Goal: Transaction & Acquisition: Purchase product/service

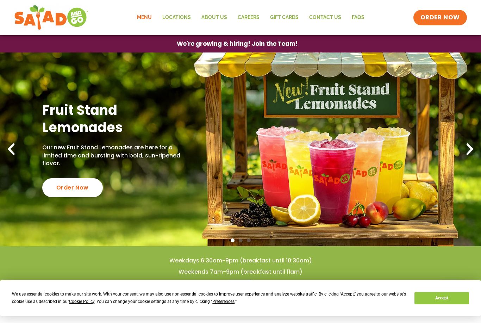
click at [141, 17] on link "Menu" at bounding box center [144, 18] width 25 height 16
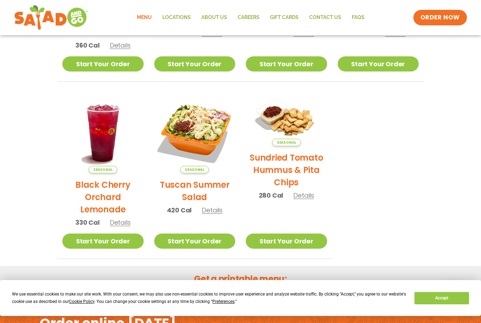
scroll to position [353, 0]
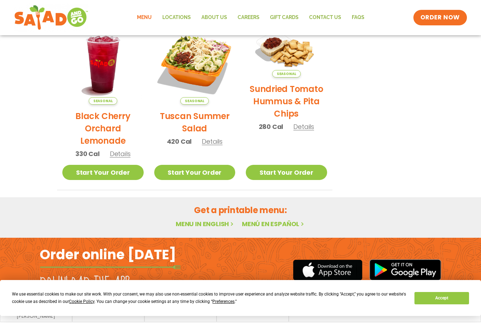
click at [213, 224] on link "Menu in English" at bounding box center [205, 224] width 59 height 9
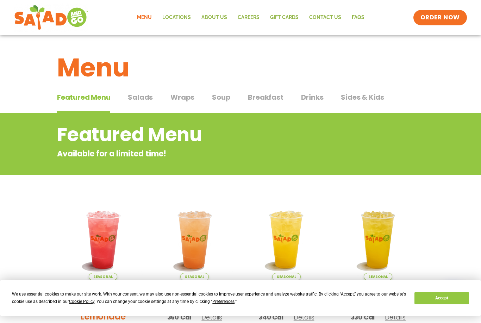
click at [149, 97] on span "Salads" at bounding box center [140, 97] width 25 height 11
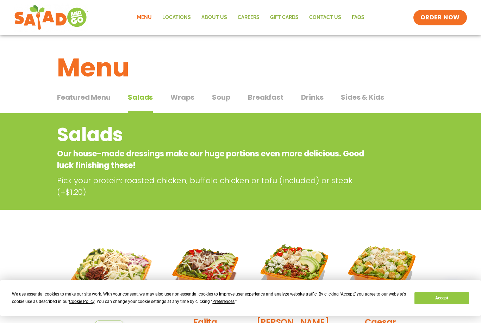
click at [227, 97] on span "Soup" at bounding box center [221, 97] width 18 height 11
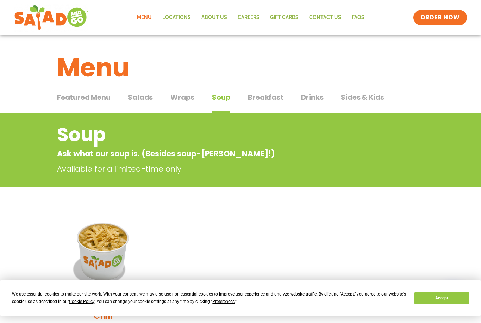
click at [315, 100] on span "Drinks" at bounding box center [312, 97] width 23 height 11
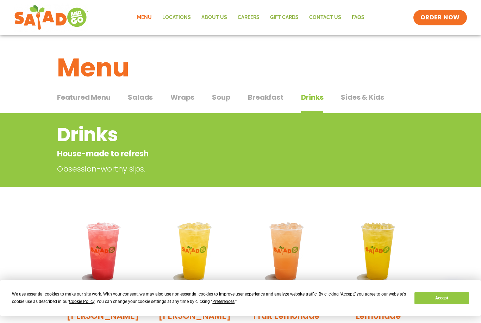
click at [148, 103] on button "Salads Salads" at bounding box center [140, 102] width 25 height 21
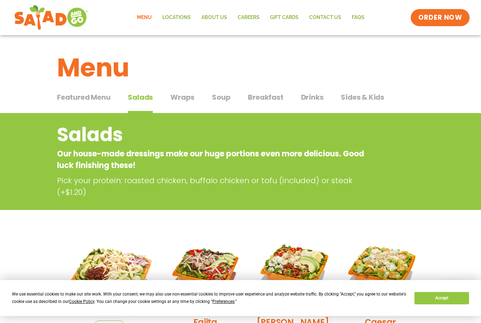
click at [451, 19] on span "ORDER NOW" at bounding box center [441, 17] width 44 height 9
